Goal: Answer question/provide support: Answer question/provide support

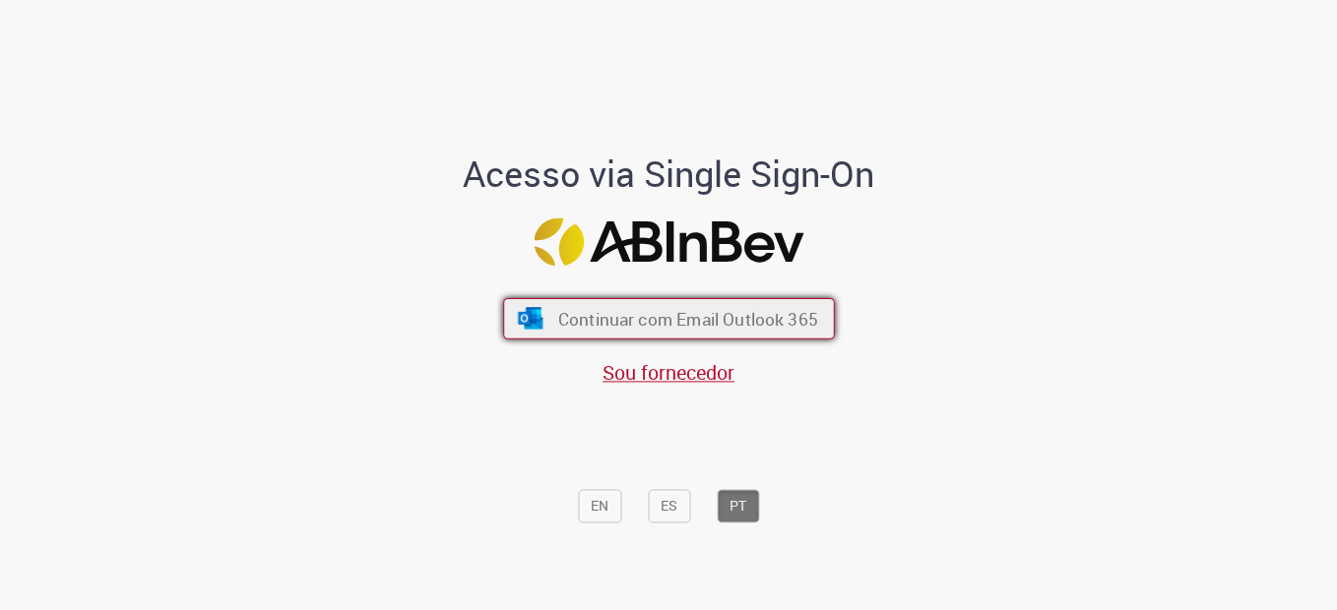
click at [751, 303] on button "Continuar com Email Outlook 365" at bounding box center [669, 318] width 332 height 41
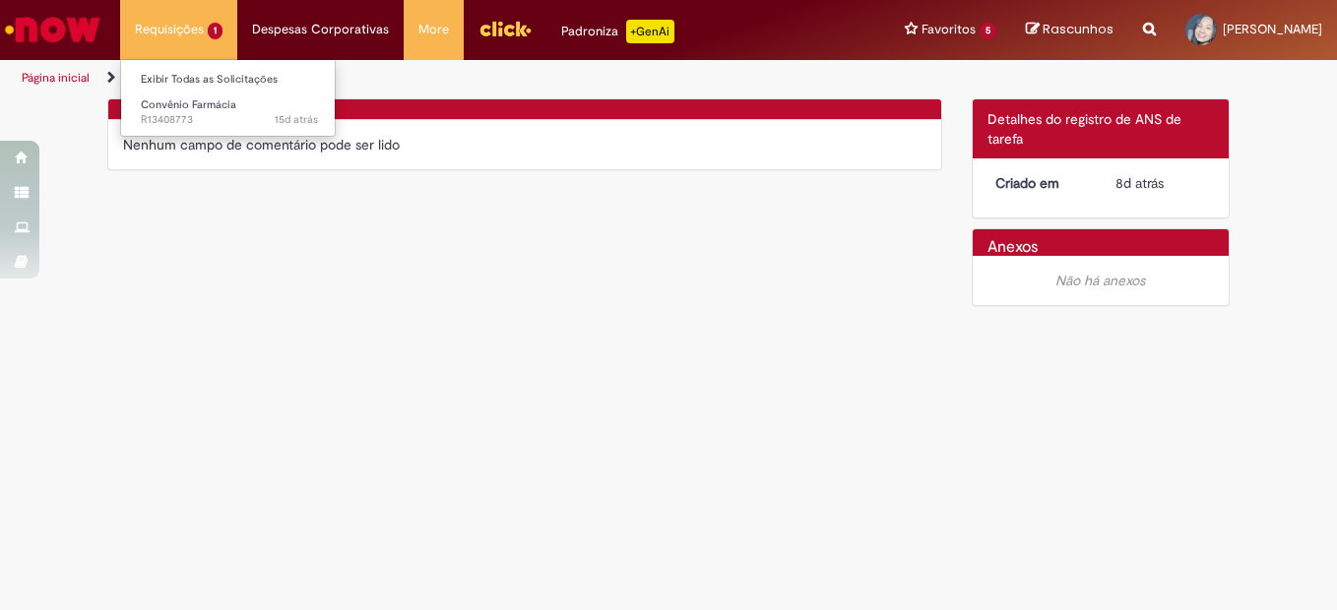
click at [182, 22] on li "Requisições 1 Exibir Todas as Solicitações Convênio Farmácia 15d atrás 15 dias …" at bounding box center [178, 29] width 117 height 59
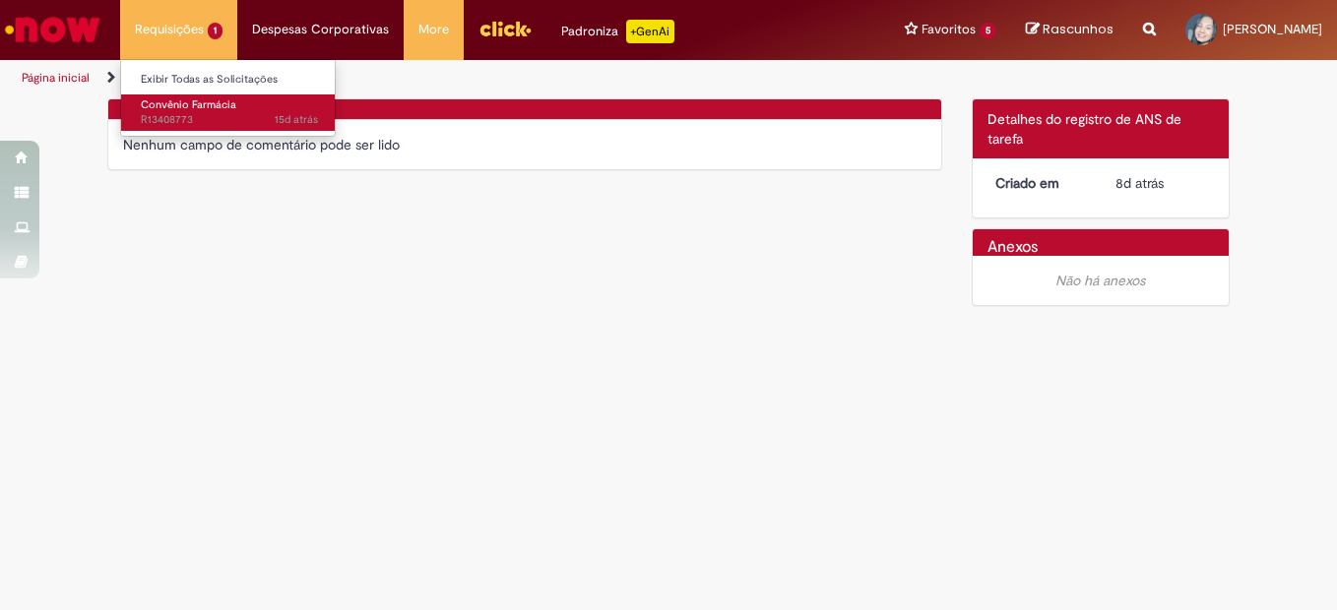
click at [204, 106] on span "Convênio Farmácia" at bounding box center [188, 104] width 95 height 15
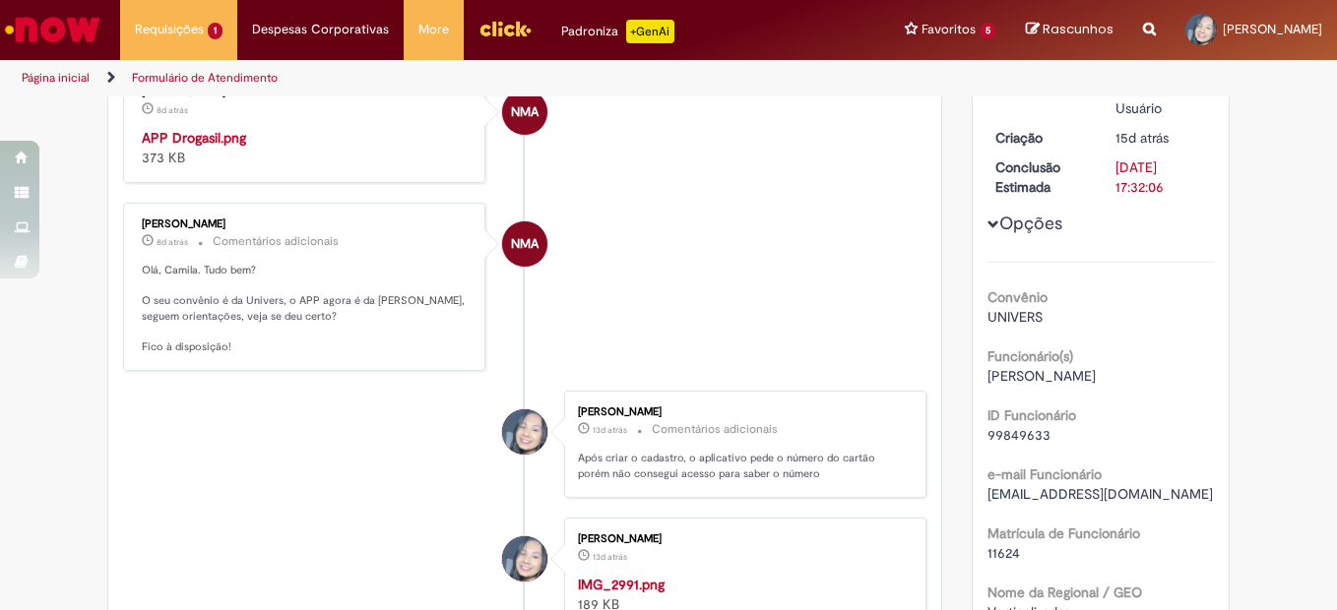
scroll to position [492, 0]
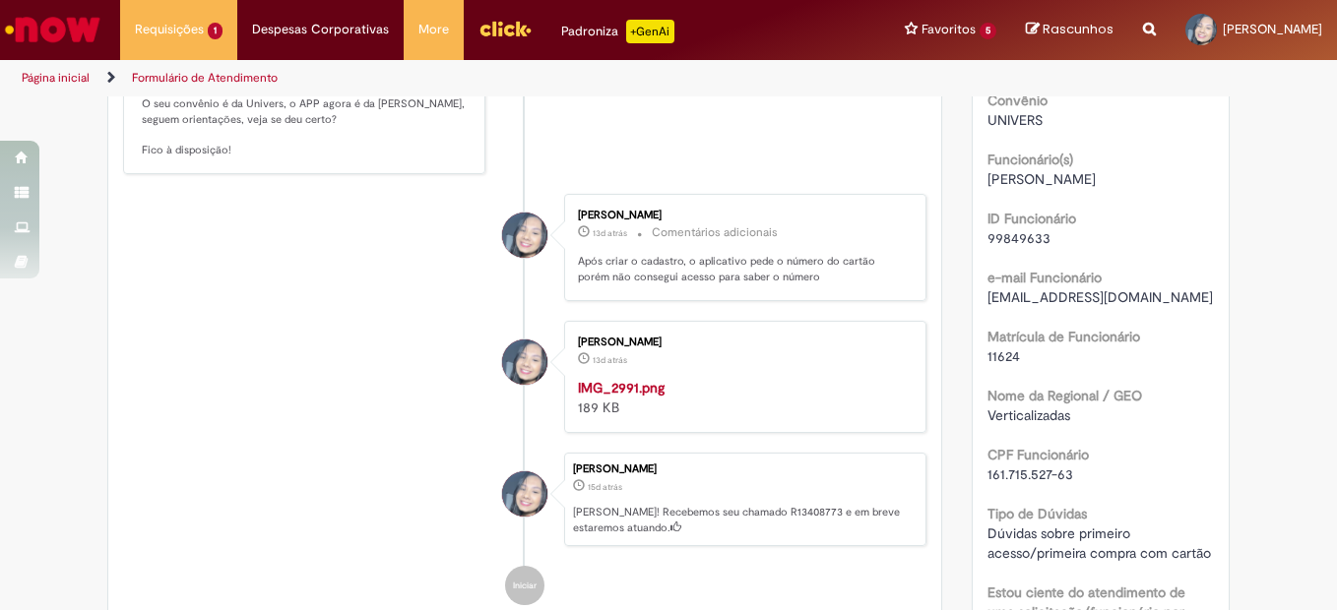
click at [271, 158] on p "Olá, Camila. Tudo bem? O seu convênio é da Univers, o APP agora é da [PERSON_NA…" at bounding box center [306, 112] width 328 height 93
click at [238, 158] on p "Olá, Camila. Tudo bem? O seu convênio é da Univers, o APP agora é da [PERSON_NA…" at bounding box center [306, 112] width 328 height 93
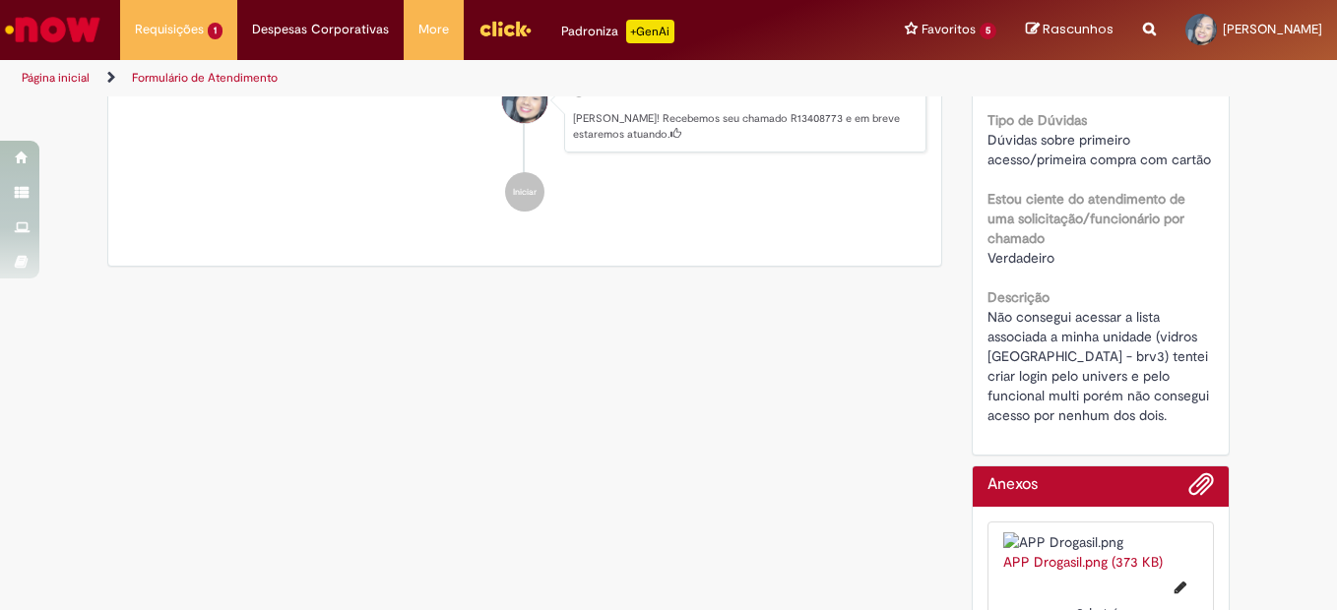
scroll to position [1181, 0]
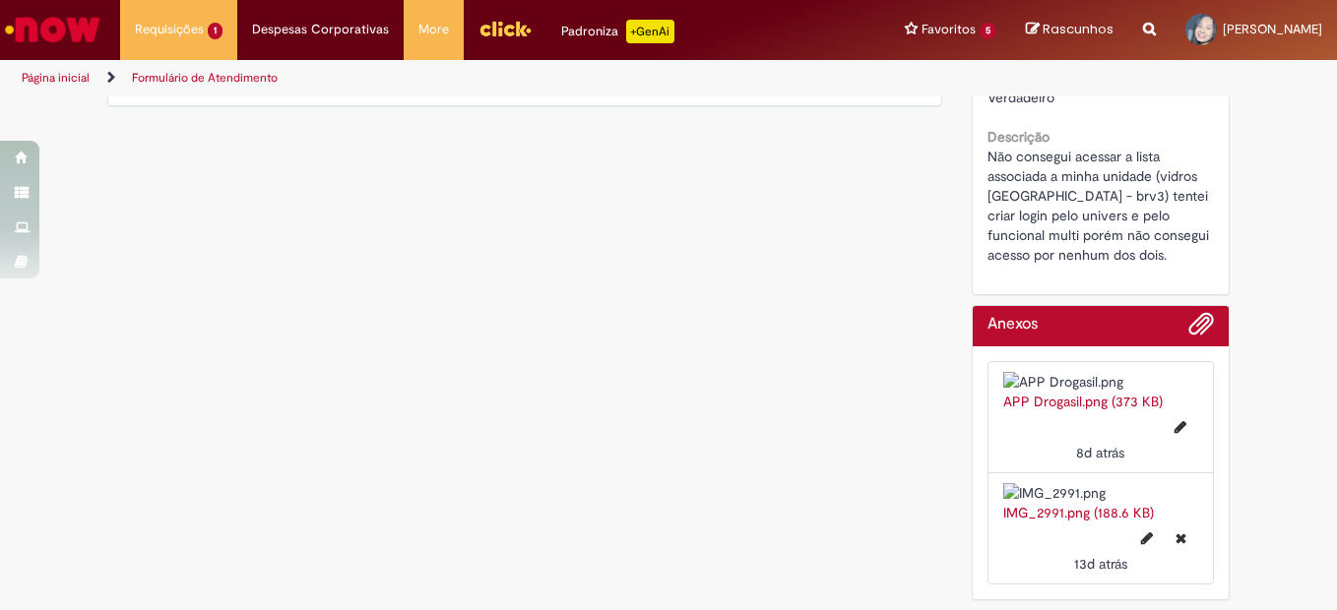
click at [526, 316] on div "Camila Goulart Baldez" at bounding box center [524, 115] width 49 height 402
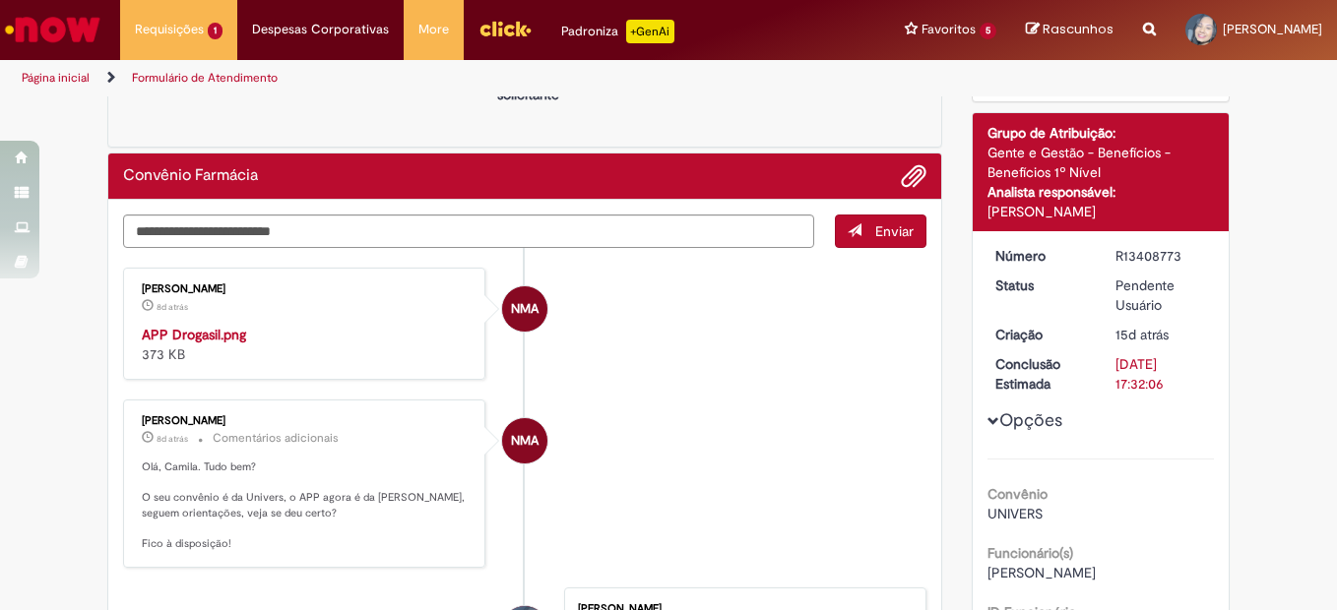
scroll to position [0, 0]
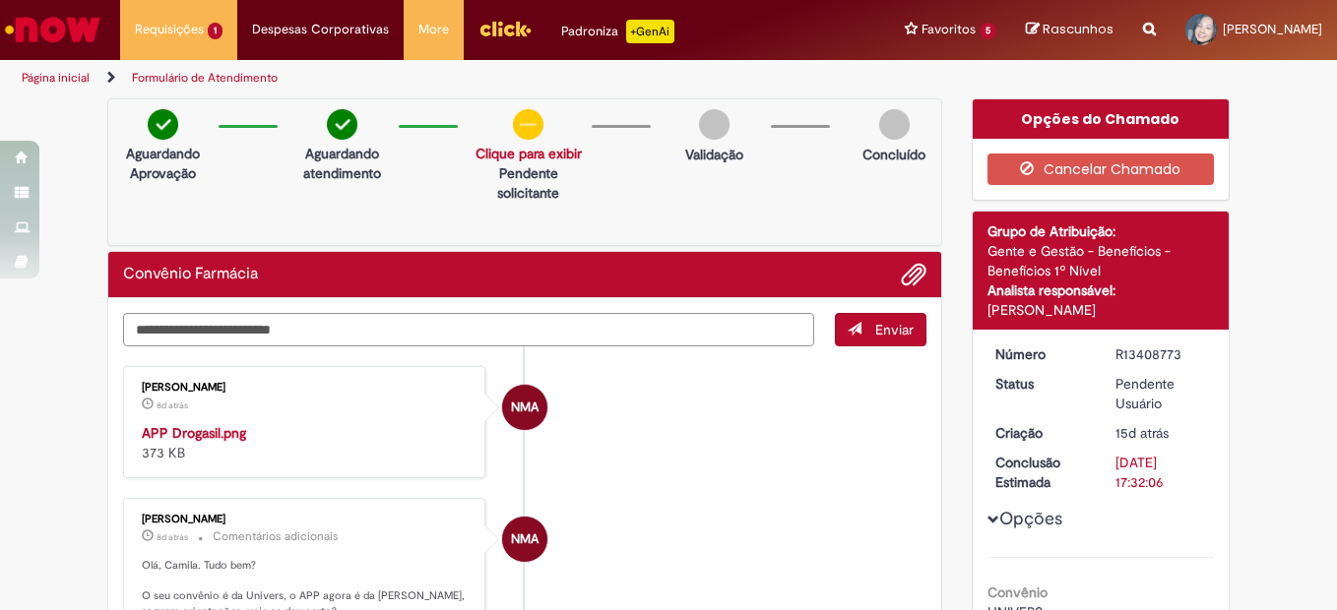
click at [480, 332] on textarea "Digite sua mensagem aqui..." at bounding box center [468, 329] width 691 height 33
type textarea "**********"
click at [888, 325] on span "Enviar" at bounding box center [894, 330] width 38 height 18
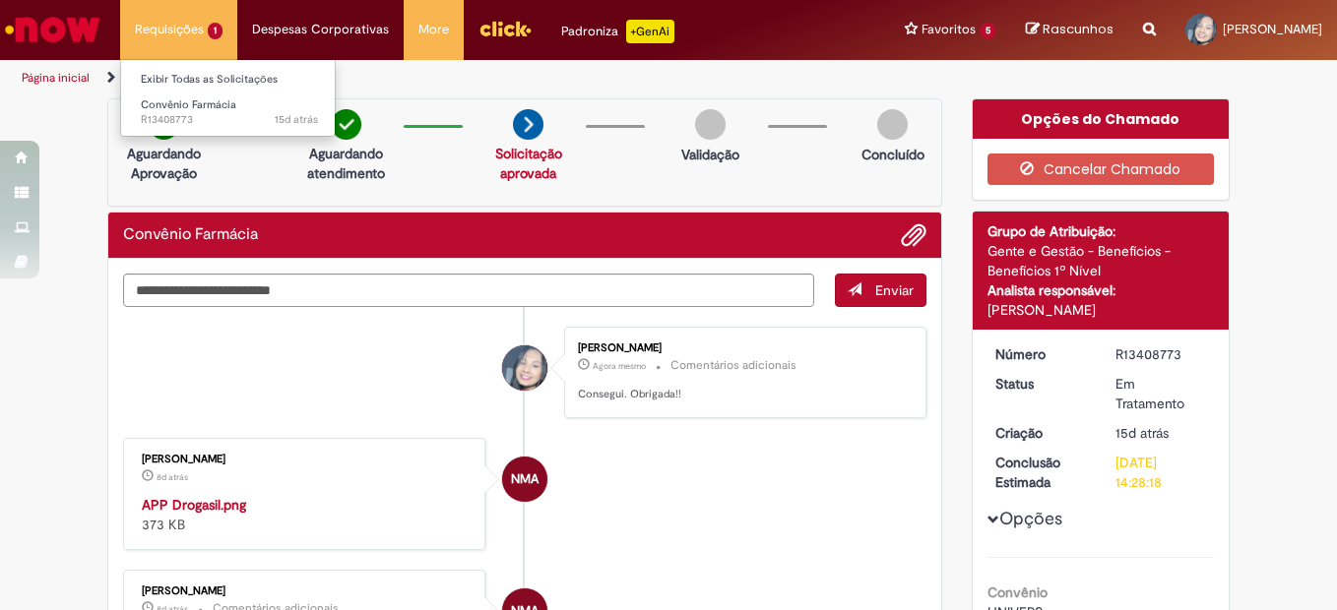
click at [156, 32] on li "Requisições 1 Exibir Todas as Solicitações Convênio Farmácia 15d atrás 15 dias …" at bounding box center [178, 29] width 117 height 59
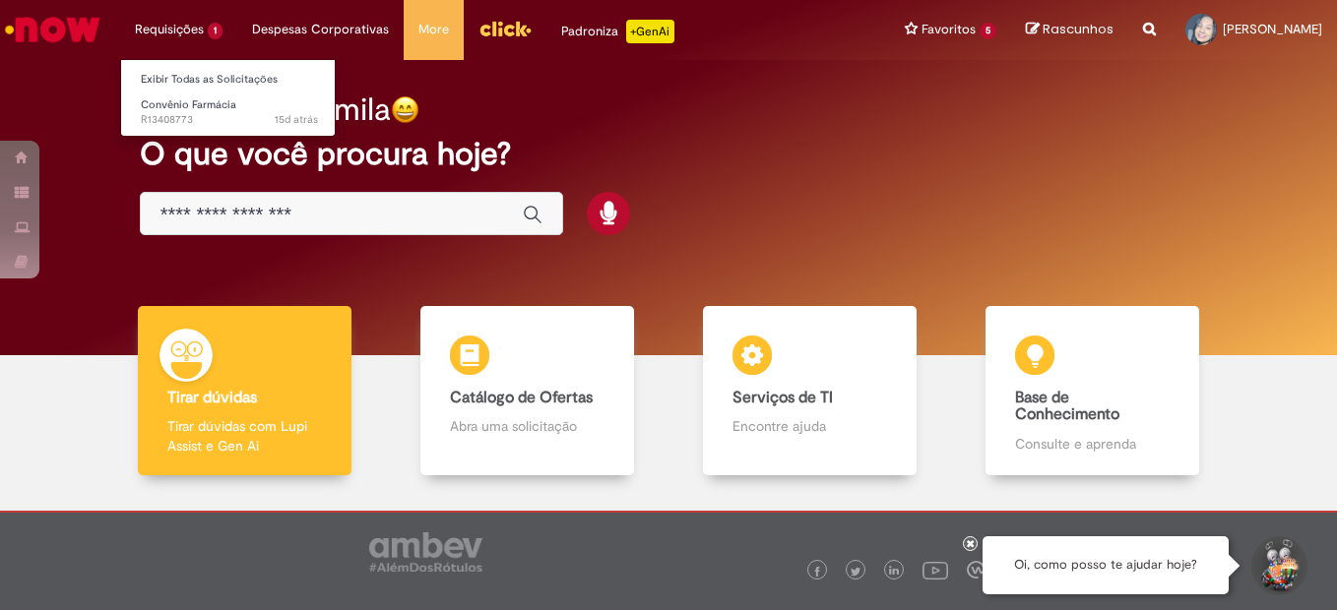
click at [194, 22] on li "Requisições 1 Exibir Todas as Solicitações Convênio Farmácia 15d atrás 15 dias …" at bounding box center [178, 29] width 117 height 59
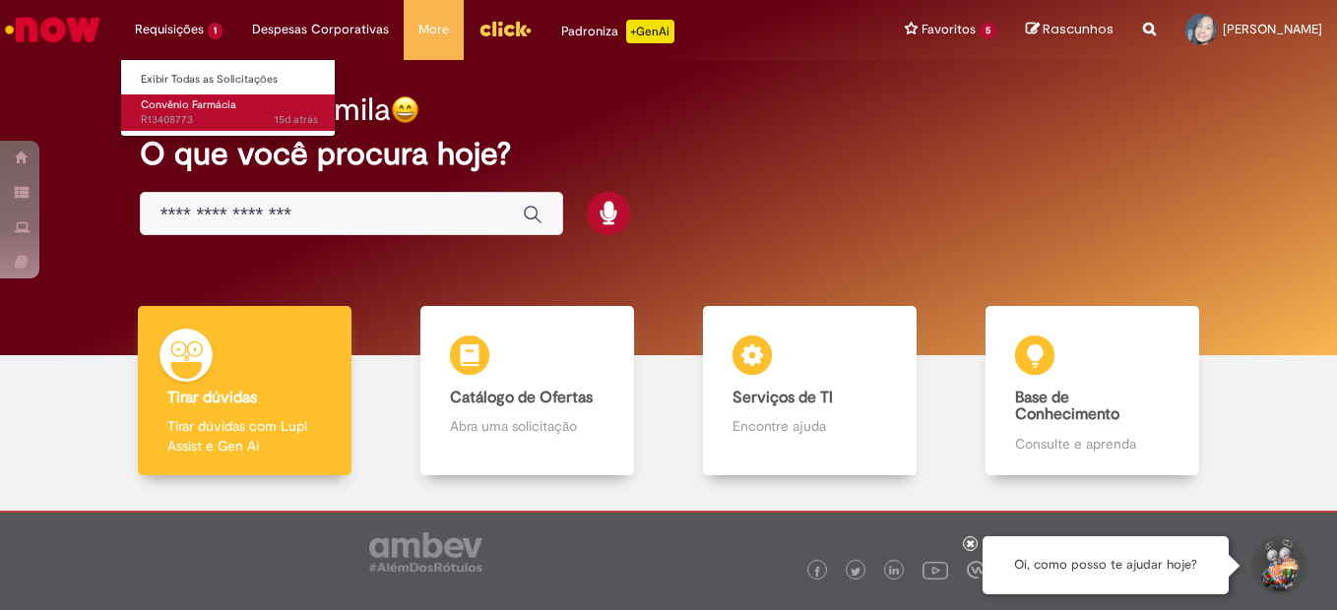
click at [212, 110] on span "Convênio Farmácia" at bounding box center [188, 104] width 95 height 15
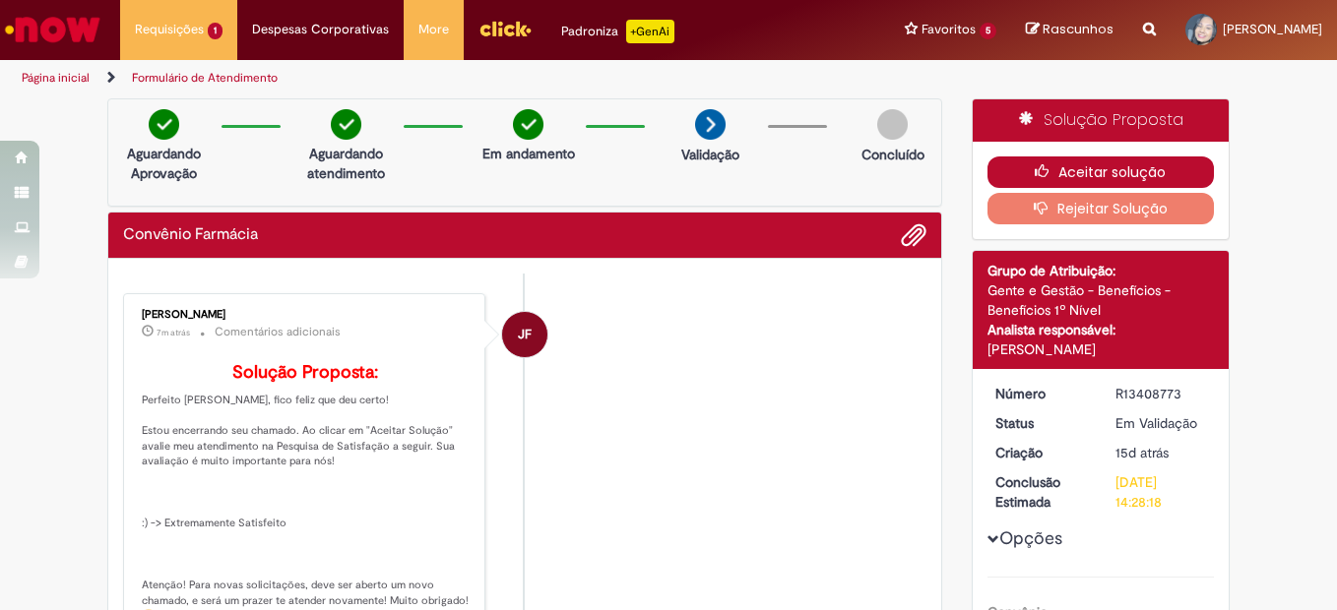
click at [1058, 170] on button "Aceitar solução" at bounding box center [1100, 173] width 227 height 32
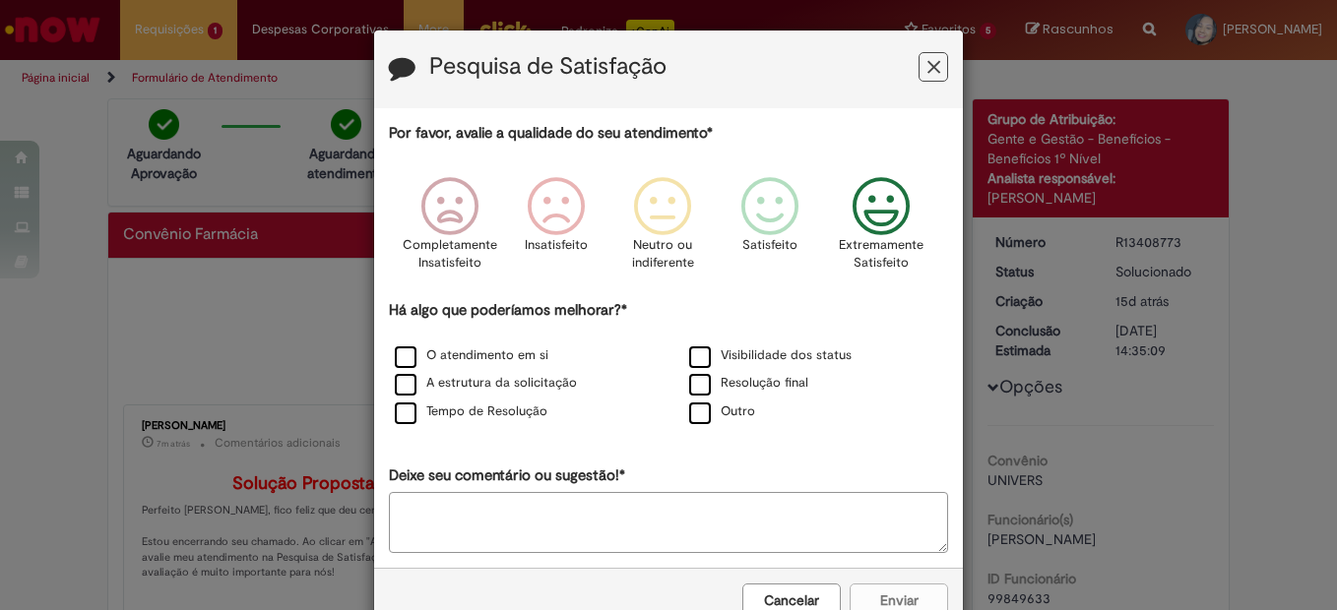
click at [865, 202] on icon "Feedback" at bounding box center [882, 206] width 74 height 59
click at [511, 417] on label "Tempo de Resolução" at bounding box center [471, 412] width 153 height 19
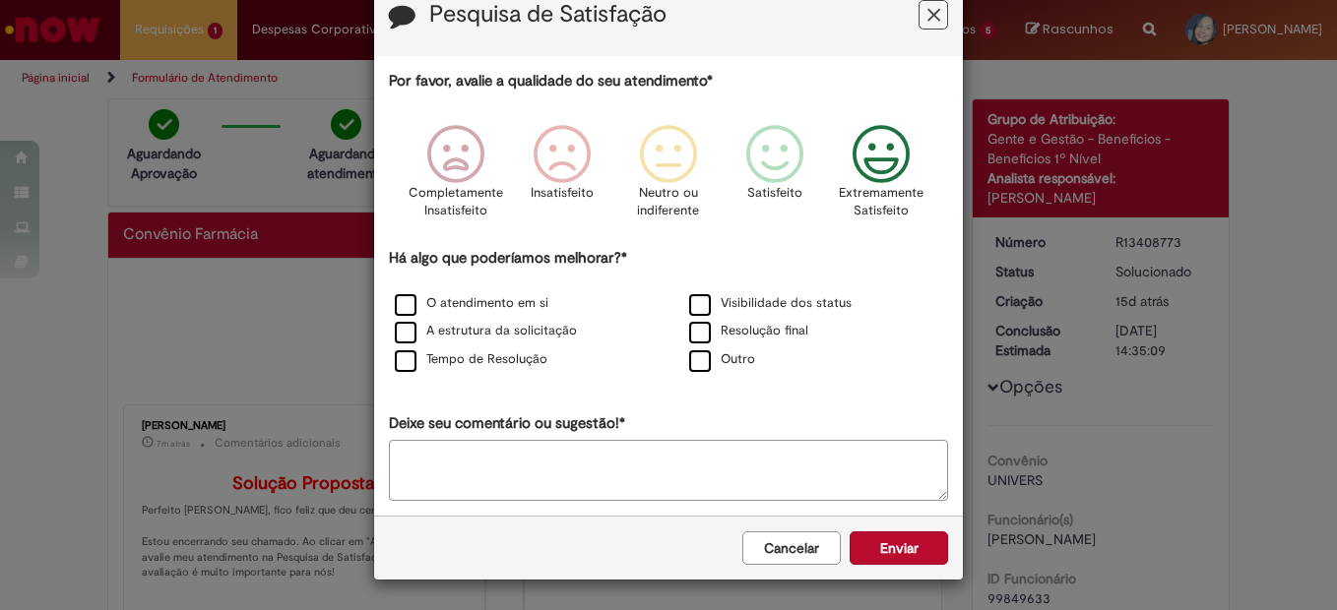
click at [623, 467] on textarea "Deixe seu comentário ou sugestão!*" at bounding box center [668, 470] width 559 height 61
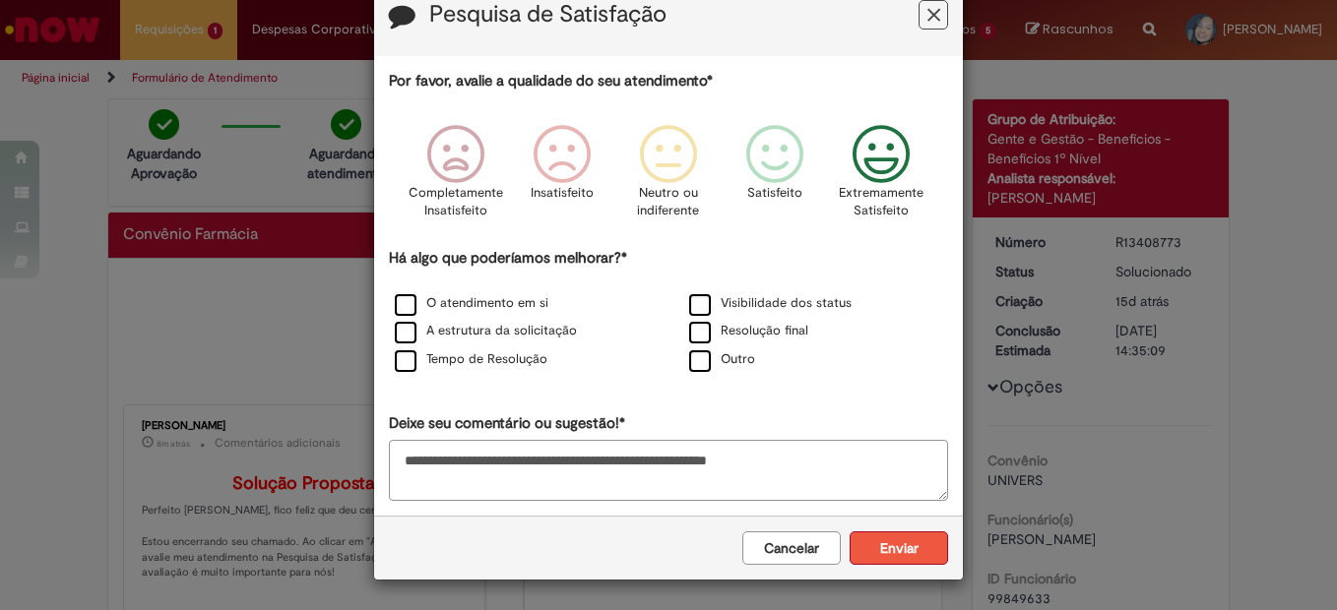
type textarea "**********"
click at [907, 540] on button "Enviar" at bounding box center [899, 548] width 98 height 33
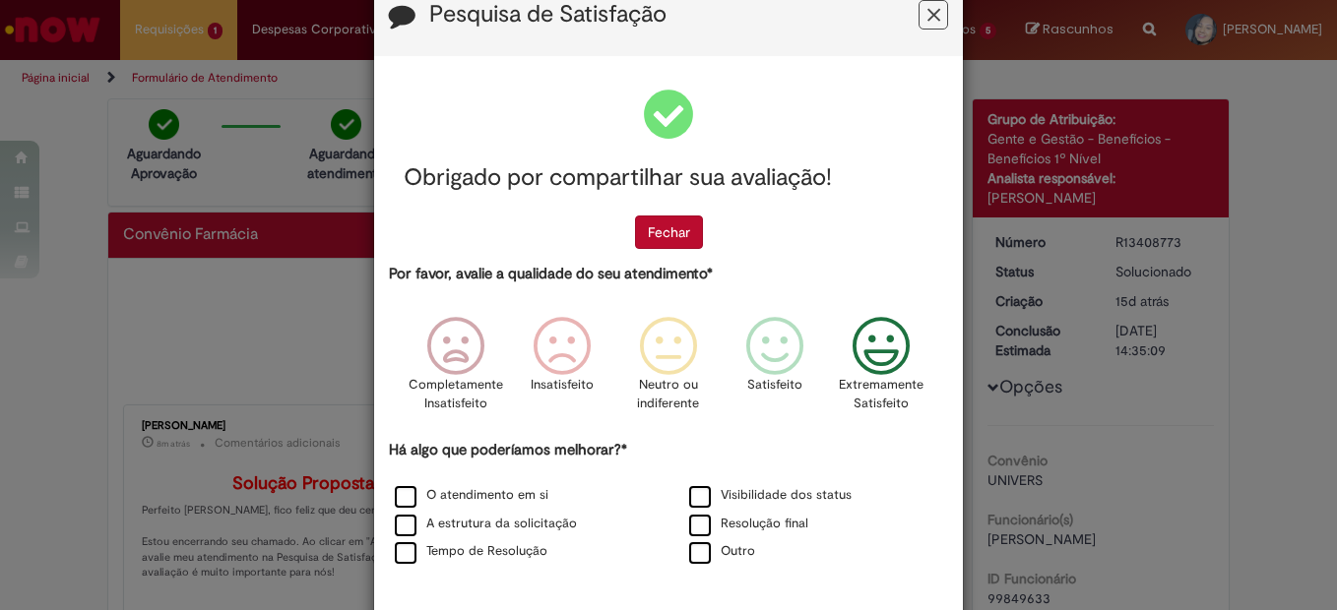
scroll to position [0, 0]
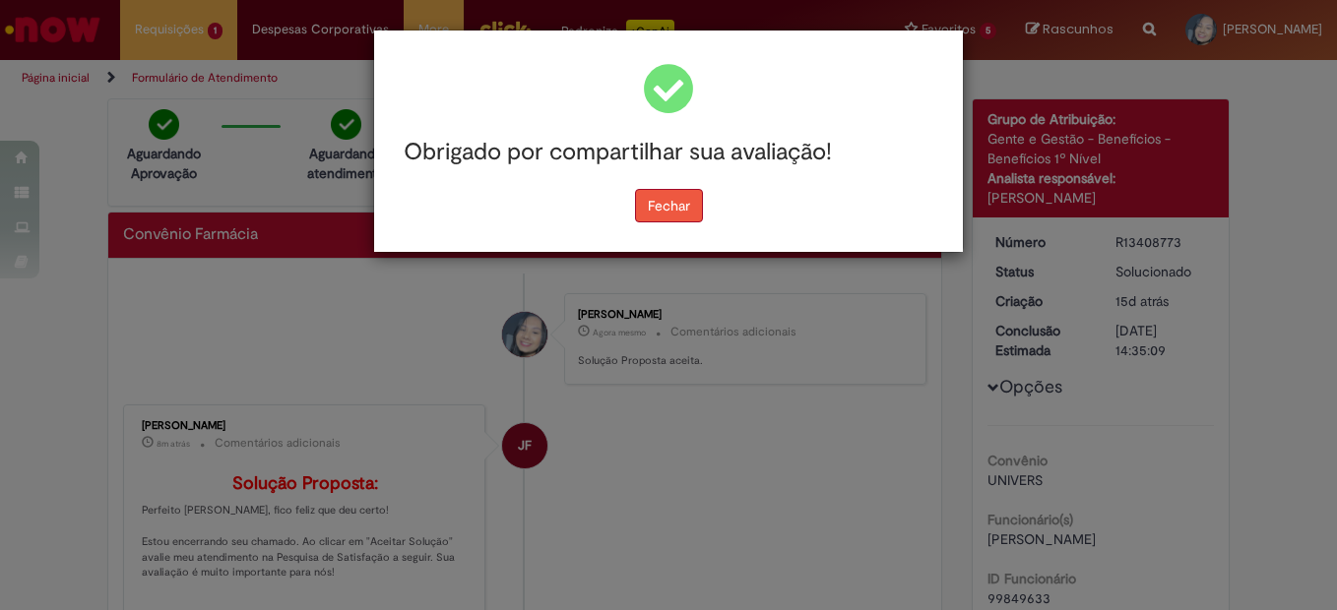
click at [656, 202] on button "Fechar" at bounding box center [669, 205] width 68 height 33
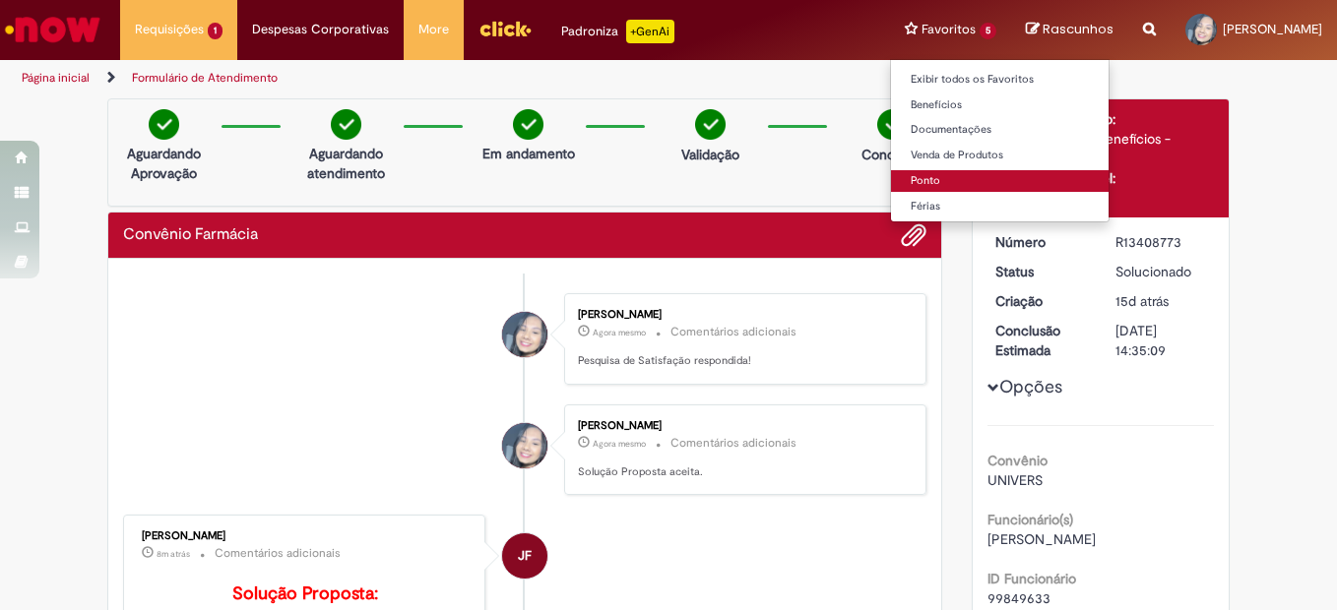
click at [908, 175] on link "Ponto" at bounding box center [1000, 181] width 218 height 22
